Goal: Find specific page/section: Find specific page/section

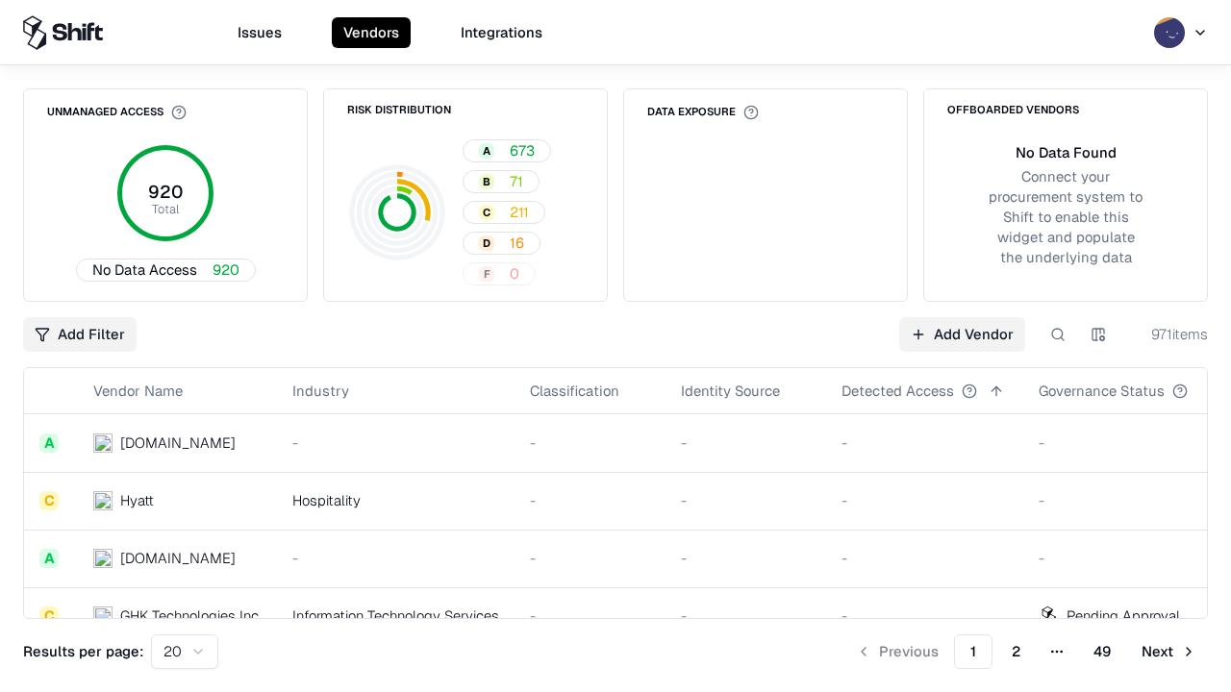
click at [615, 346] on div "Add Filter Add Vendor 971 items" at bounding box center [615, 334] width 1185 height 35
click at [80, 335] on html "Issues Vendors Integrations Unmanaged Access 920 Total No Data Access 920 Risk …" at bounding box center [615, 346] width 1231 height 692
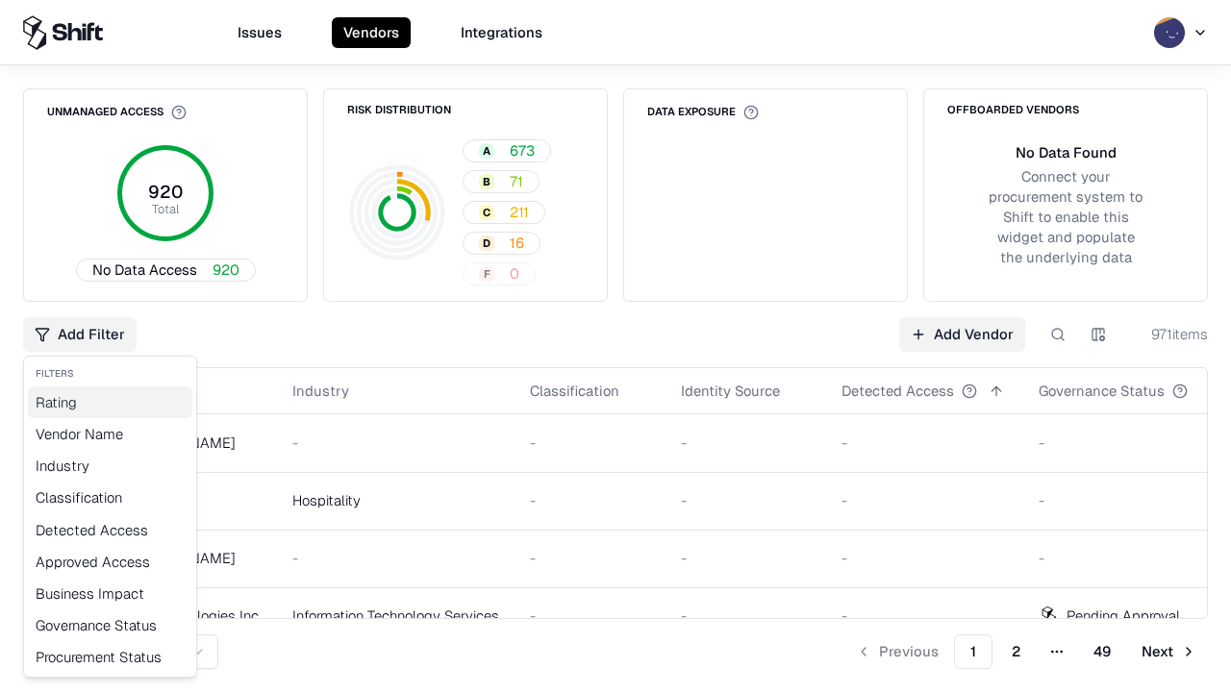
click at [110, 402] on div "Rating" at bounding box center [110, 403] width 164 height 32
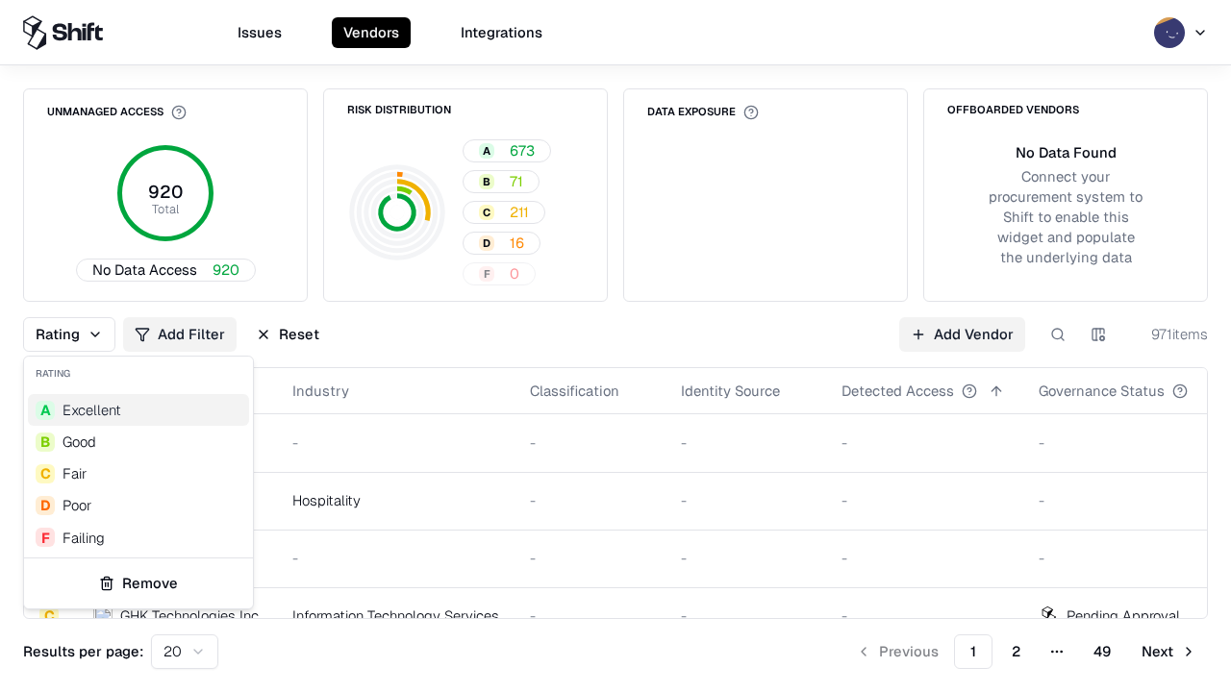
click at [615, 346] on html "Issues Vendors Integrations Unmanaged Access 920 Total No Data Access 920 Risk …" at bounding box center [615, 346] width 1231 height 692
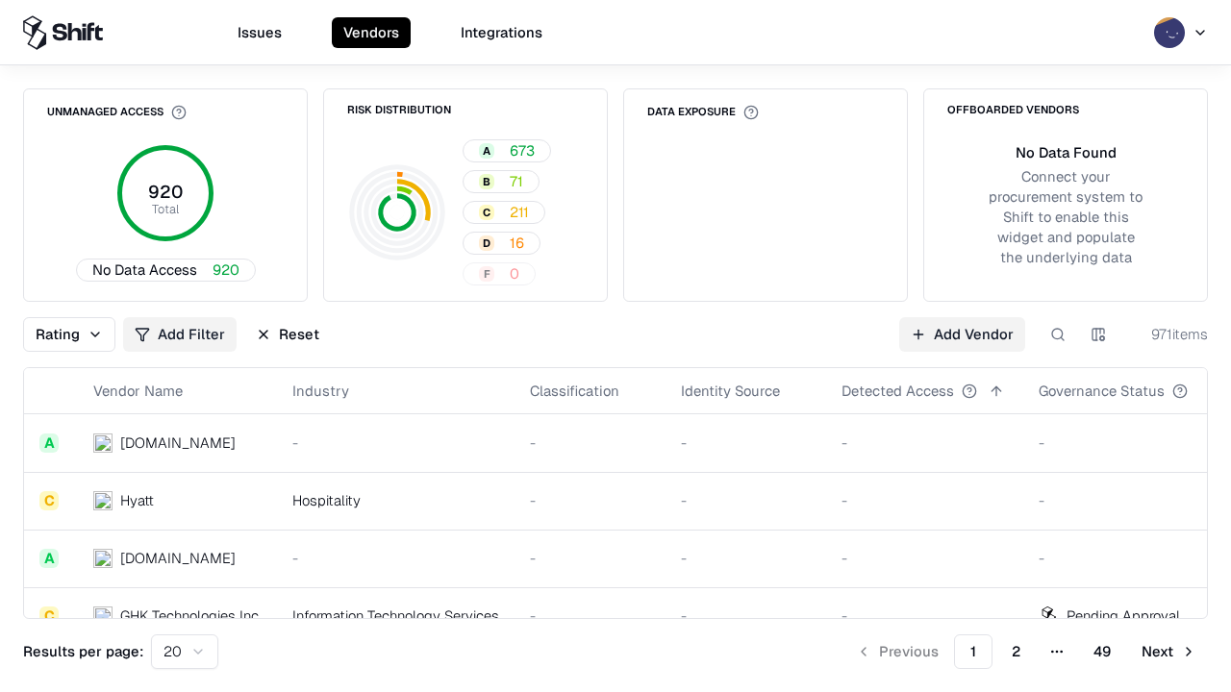
click at [615, 346] on div "Rating Add Filter Reset Add Vendor 971 items" at bounding box center [615, 334] width 1185 height 35
click at [288, 335] on button "Reset" at bounding box center [287, 334] width 87 height 35
click at [615, 346] on div "Add Filter Add Vendor 971 items" at bounding box center [615, 334] width 1185 height 35
click at [80, 335] on html "Issues Vendors Integrations Unmanaged Access 920 Total No Data Access 920 Risk …" at bounding box center [615, 346] width 1231 height 692
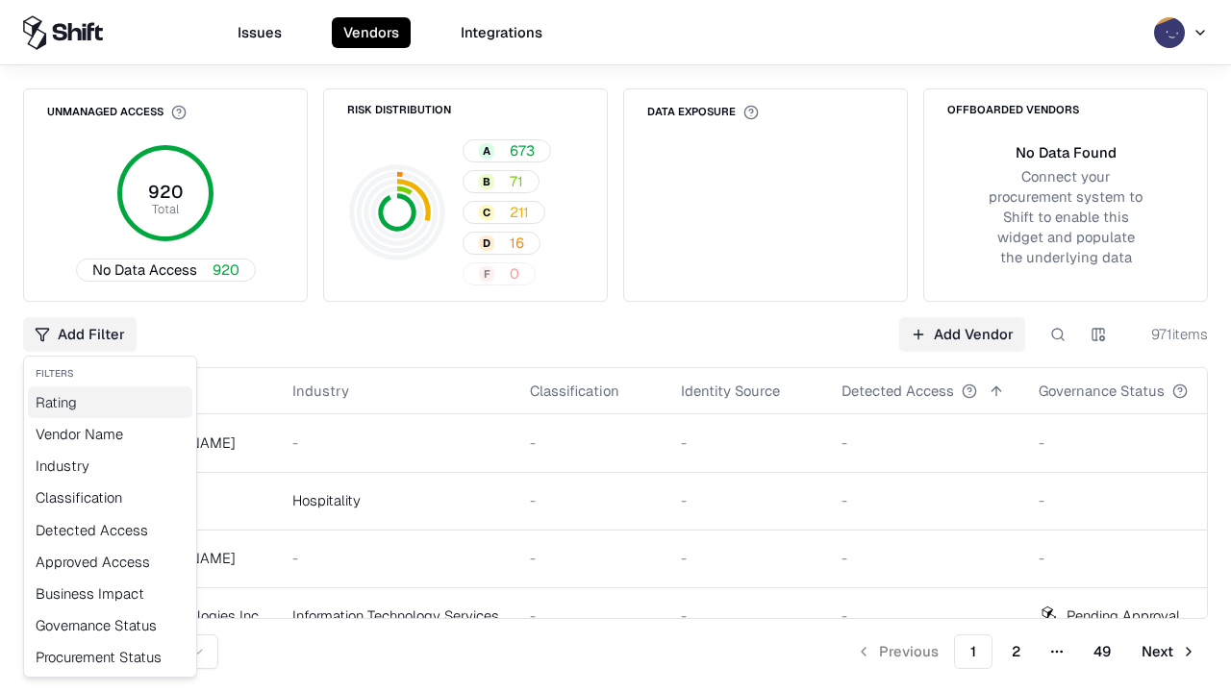
click at [110, 402] on div "Rating" at bounding box center [110, 403] width 164 height 32
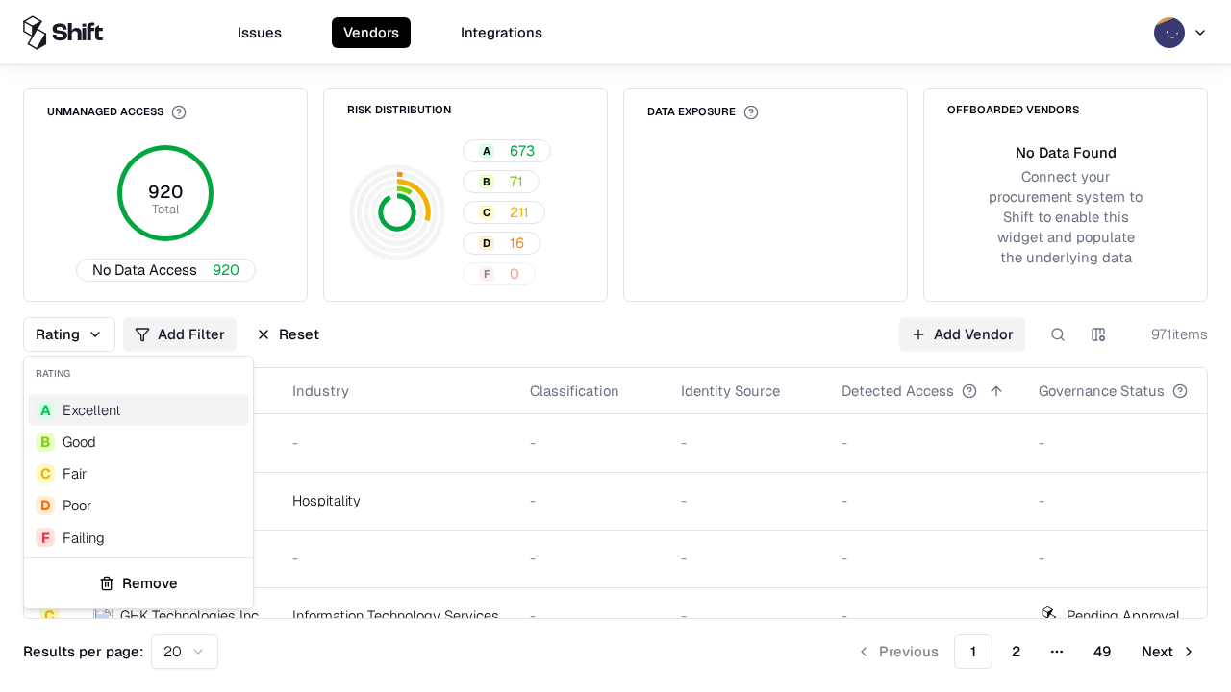
click at [138, 538] on div "F Failing" at bounding box center [138, 538] width 221 height 32
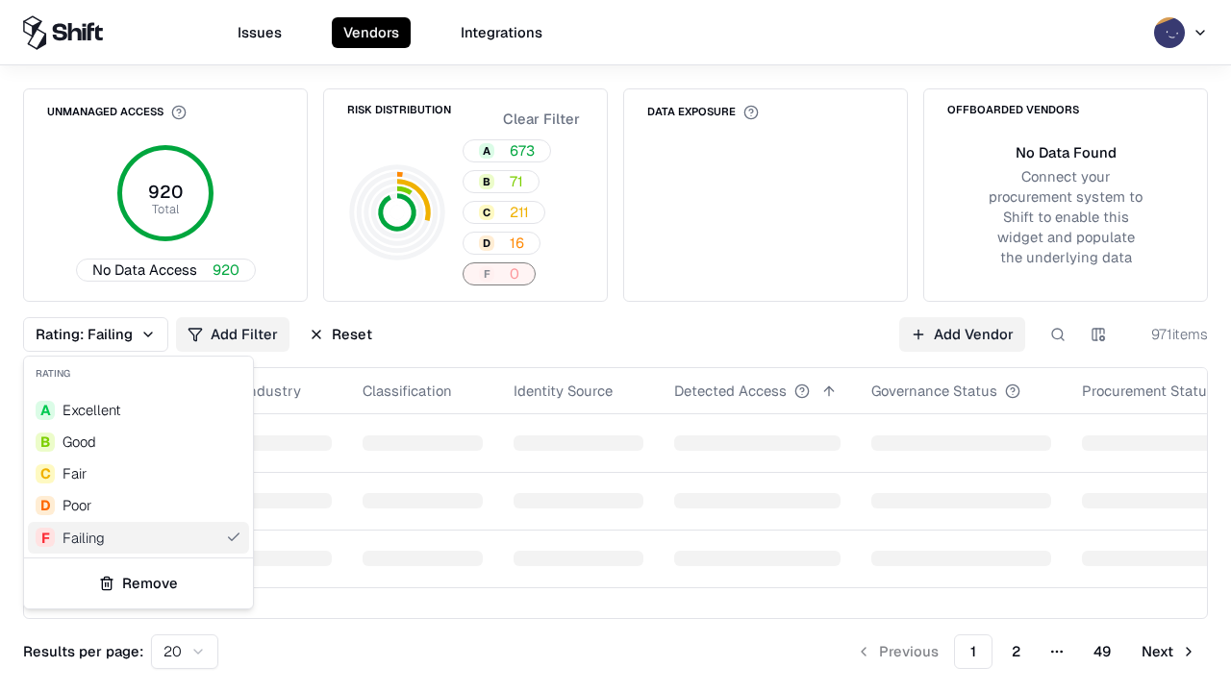
click at [615, 346] on html "Issues Vendors Integrations Unmanaged Access 920 Total No Data Access 920 Risk …" at bounding box center [615, 346] width 1231 height 692
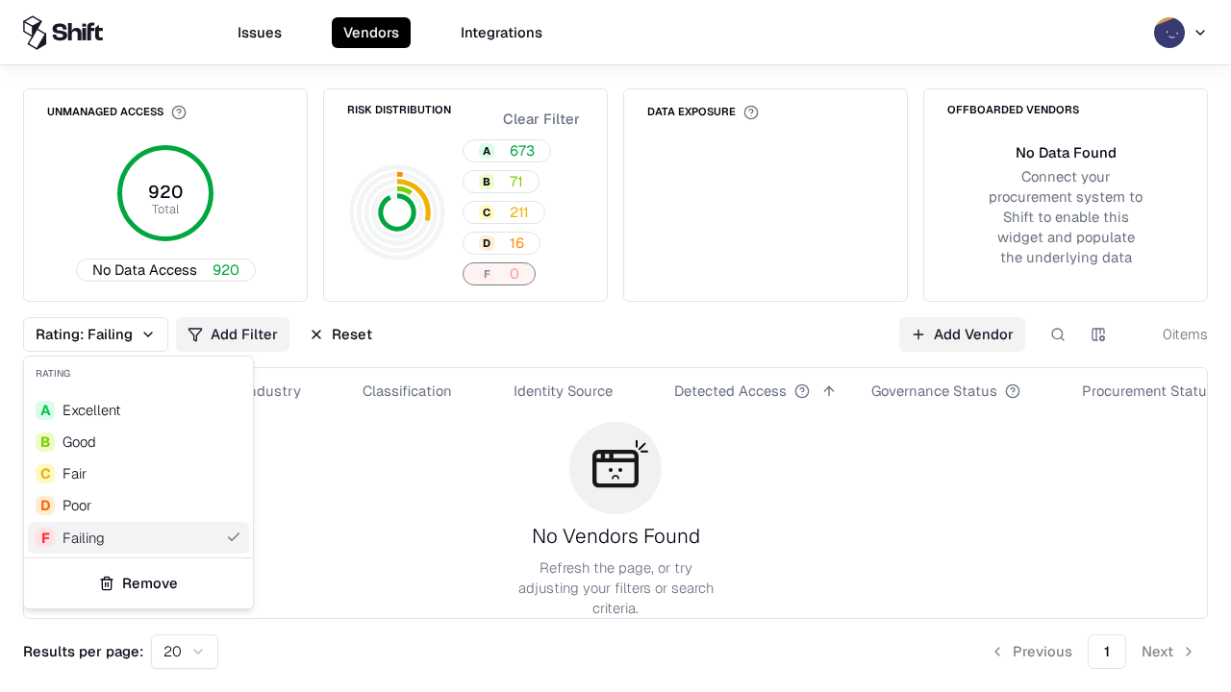
click at [615, 346] on div "Rating: Failing Add Filter Reset Add Vendor 0 items" at bounding box center [615, 334] width 1185 height 35
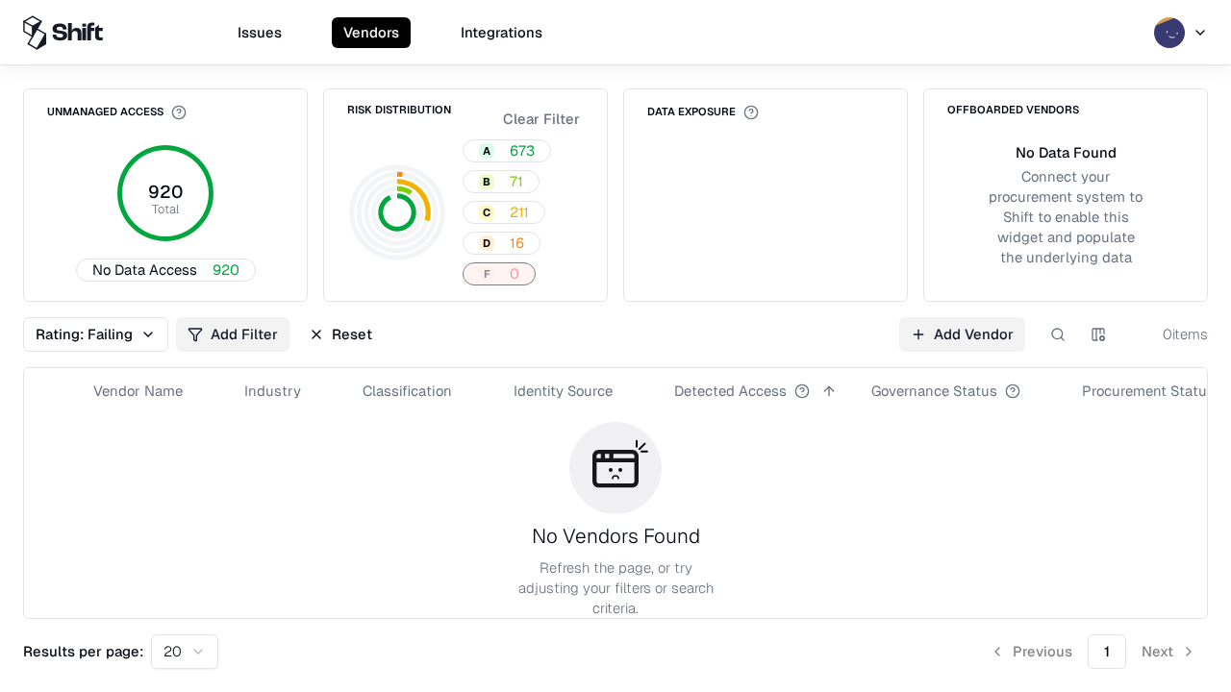
click at [340, 335] on button "Reset" at bounding box center [340, 334] width 87 height 35
click at [615, 346] on div "Add Filter Add Vendor 0 items" at bounding box center [615, 334] width 1185 height 35
click at [80, 335] on html "Issues Vendors Integrations Unmanaged Access 920 Total No Data Access 920 Risk …" at bounding box center [615, 346] width 1231 height 692
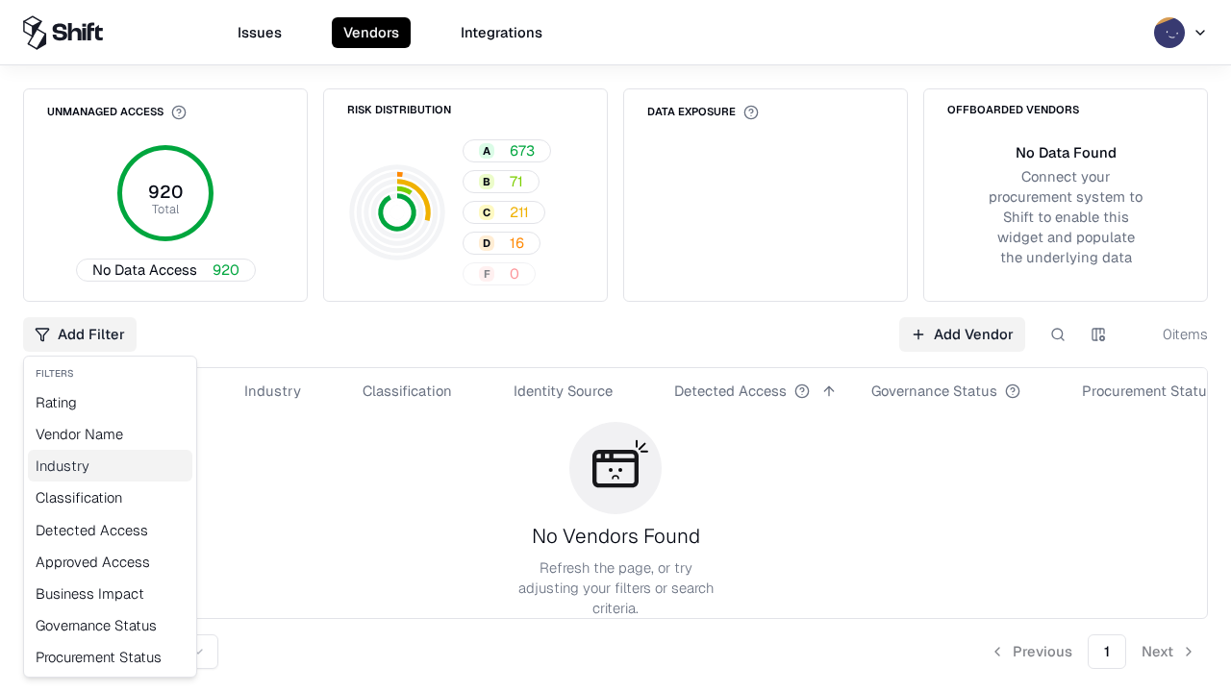
click at [110, 465] on div "Industry" at bounding box center [110, 466] width 164 height 32
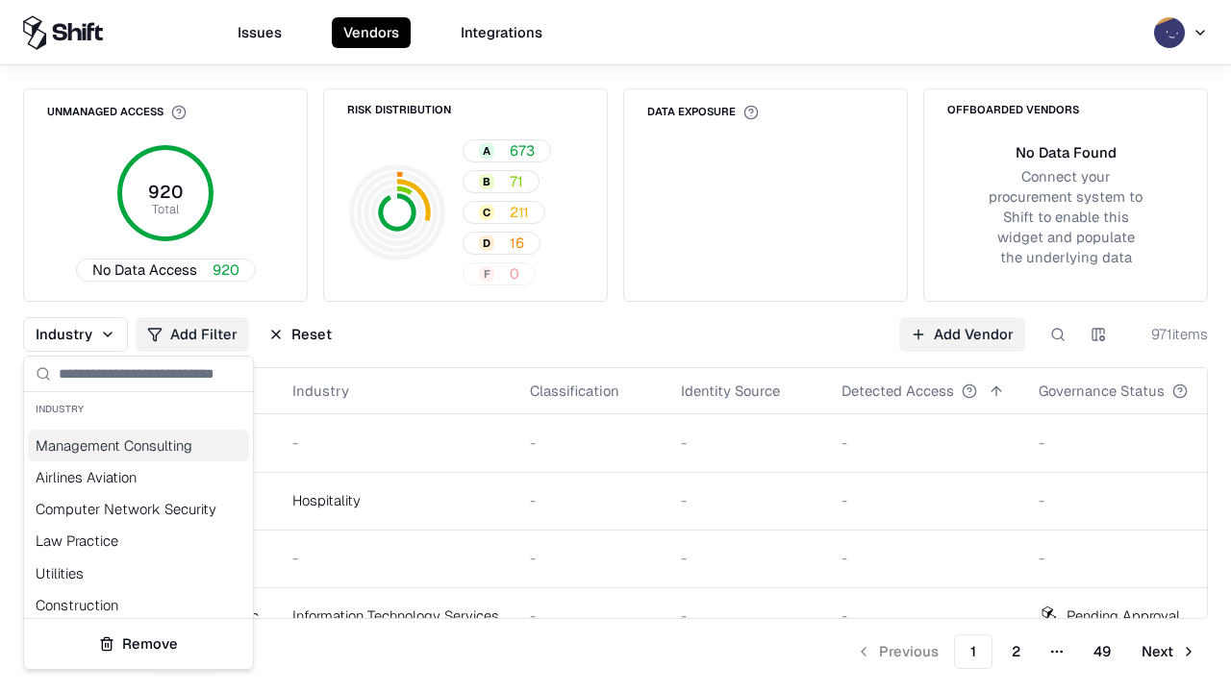
click at [615, 346] on html "Issues Vendors Integrations Unmanaged Access 920 Total No Data Access 920 Risk …" at bounding box center [615, 346] width 1231 height 692
click at [615, 346] on div "Industry Add Filter Reset Add Vendor 971 items" at bounding box center [615, 334] width 1185 height 35
click at [300, 335] on button "Reset" at bounding box center [300, 334] width 87 height 35
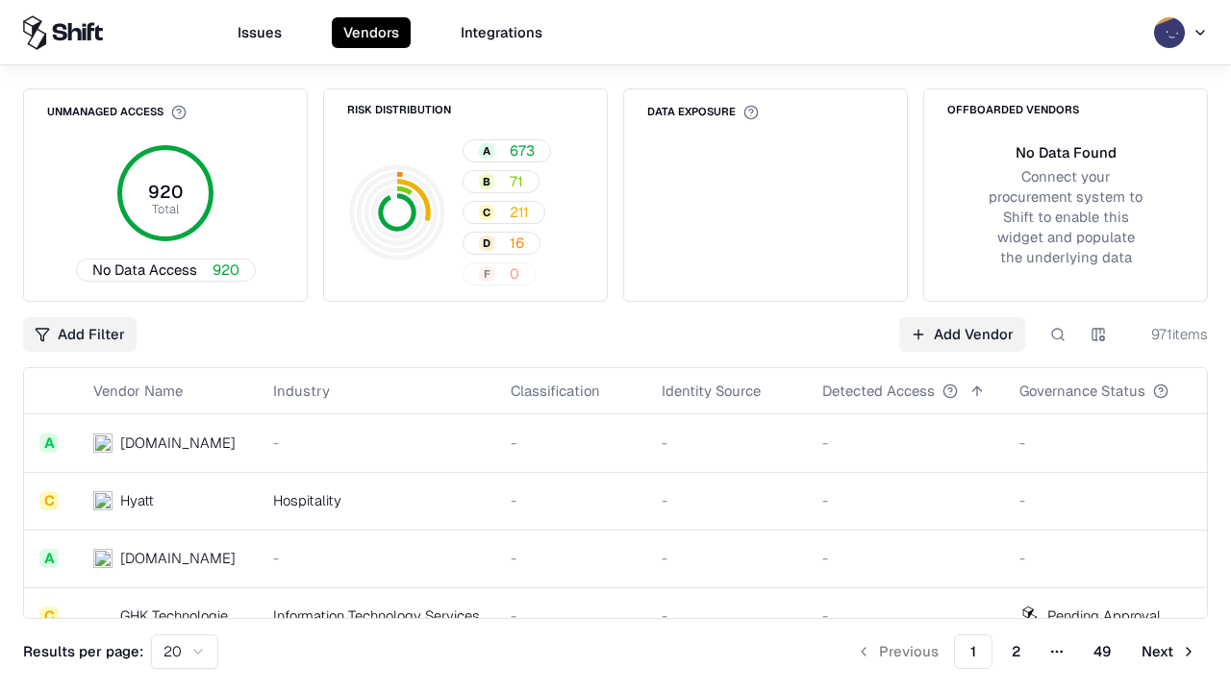
click at [615, 346] on div "Add Filter Add Vendor 971 items" at bounding box center [615, 334] width 1185 height 35
click at [80, 335] on html "Issues Vendors Integrations Unmanaged Access 920 Total No Data Access 920 Risk …" at bounding box center [615, 346] width 1231 height 692
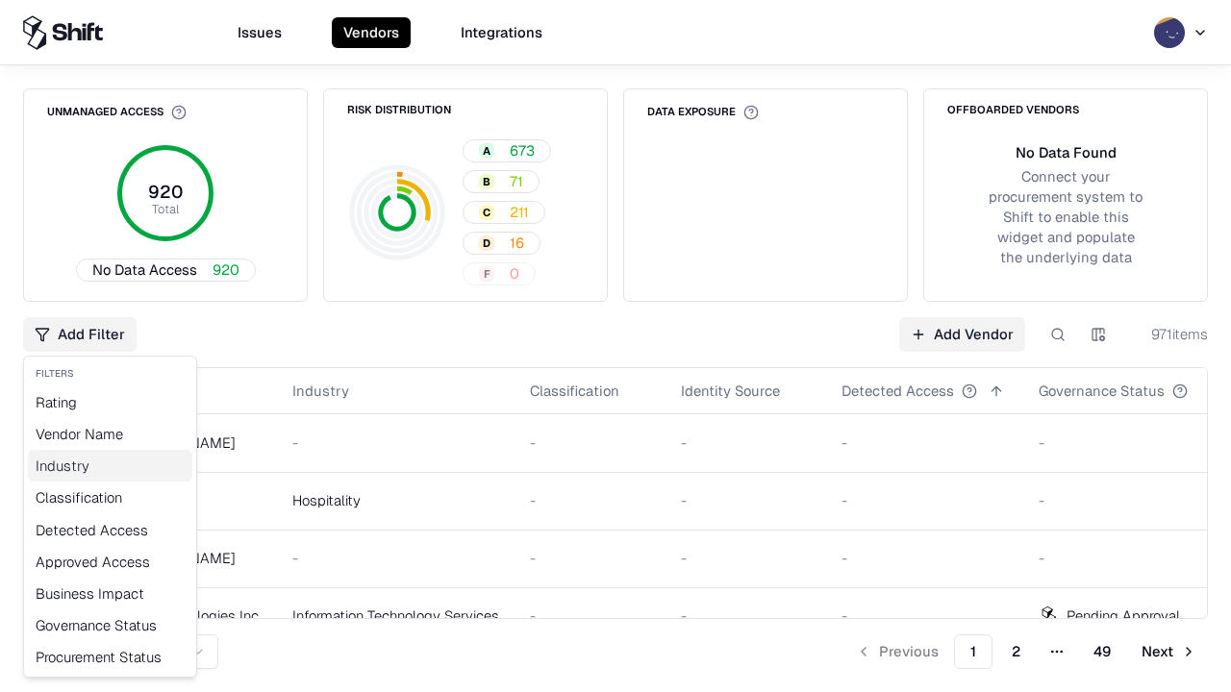
click at [110, 465] on div "Industry" at bounding box center [110, 466] width 164 height 32
